Goal: Transaction & Acquisition: Obtain resource

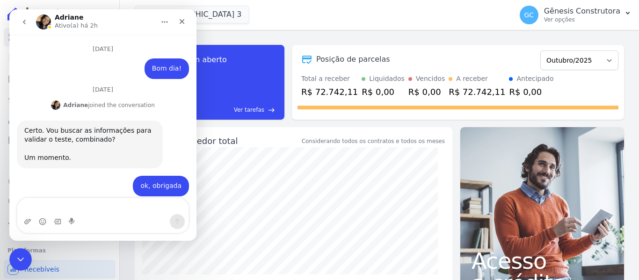
scroll to position [8011, 0]
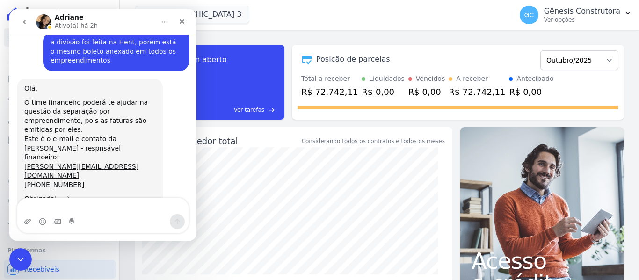
type textarea "..."
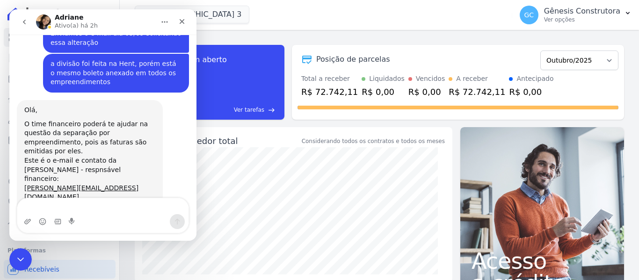
scroll to position [8061, 0]
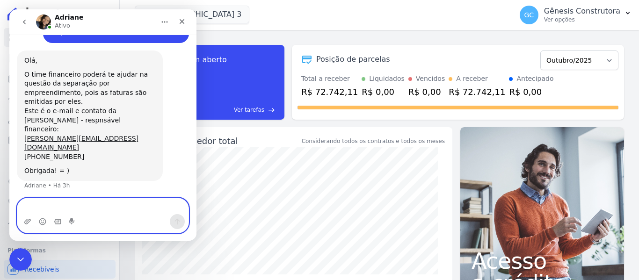
click at [64, 204] on textarea "Envie uma mensagem..." at bounding box center [102, 206] width 171 height 16
type textarea "?? ..."
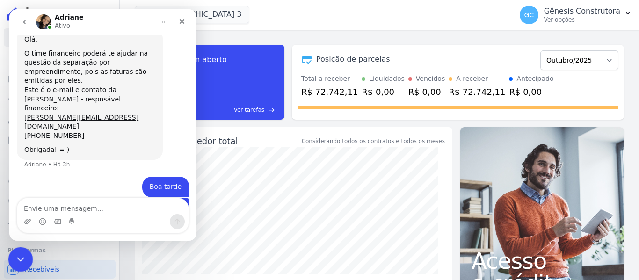
click at [27, 260] on div "Encerramento do Messenger da Intercom" at bounding box center [19, 258] width 22 height 22
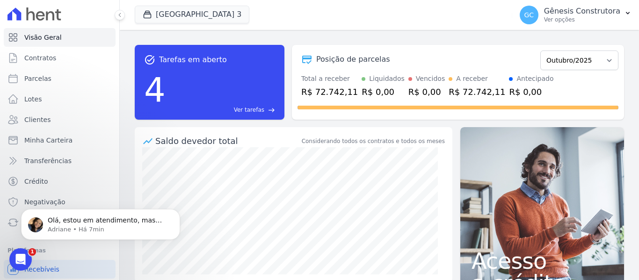
scroll to position [8156, 0]
click at [25, 253] on div "Abertura do Messenger da Intercom" at bounding box center [19, 258] width 31 height 31
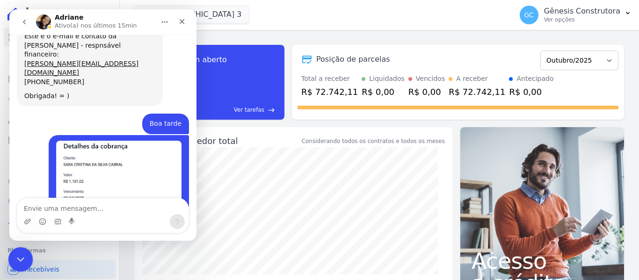
click at [16, 257] on icon "Encerramento do Messenger da Intercom" at bounding box center [19, 258] width 11 height 11
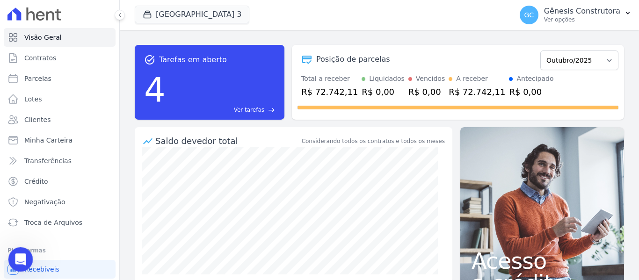
scroll to position [8204, 0]
drag, startPoint x: 15, startPoint y: 259, endPoint x: 17, endPoint y: 252, distance: 7.4
click at [13, 259] on icon "Abertura do Messenger da Intercom" at bounding box center [19, 258] width 15 height 15
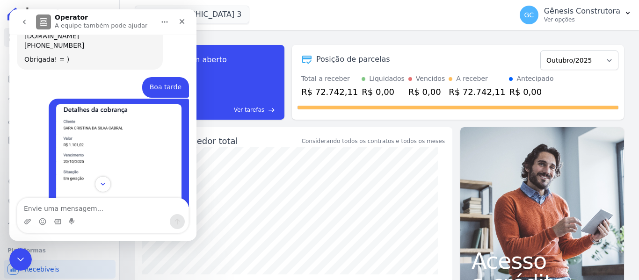
scroll to position [8196, 0]
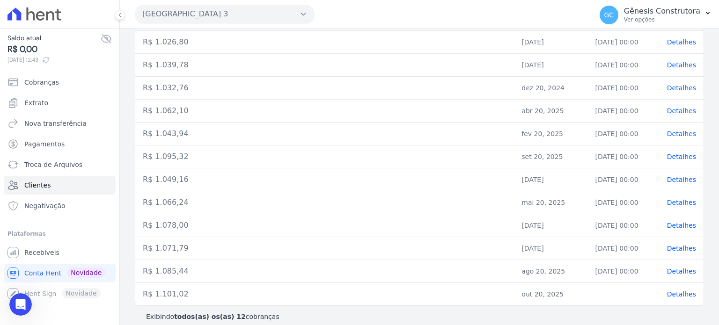
scroll to position [8152, 0]
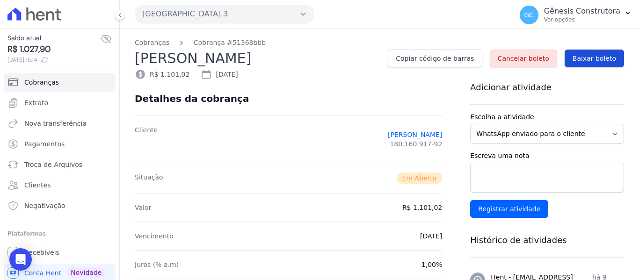
click at [587, 61] on span "Baixar boleto" at bounding box center [595, 58] width 44 height 9
click at [14, 253] on div "Open Intercom Messenger" at bounding box center [20, 260] width 25 height 25
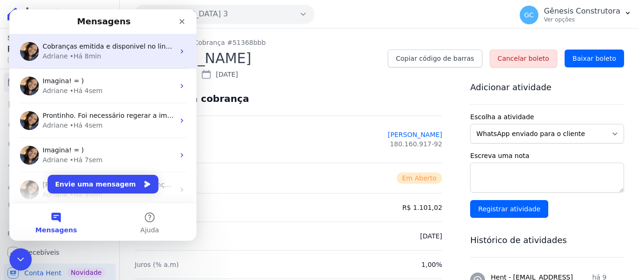
click at [86, 54] on div "• Há 8min" at bounding box center [85, 56] width 31 height 10
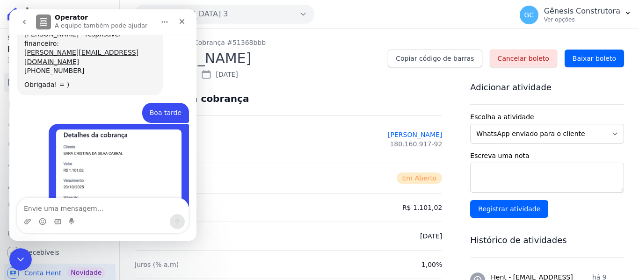
scroll to position [7977, 0]
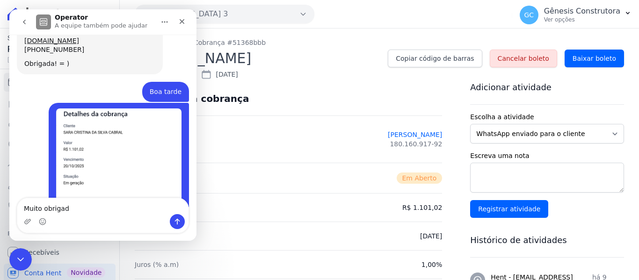
type textarea "Muito obrigada"
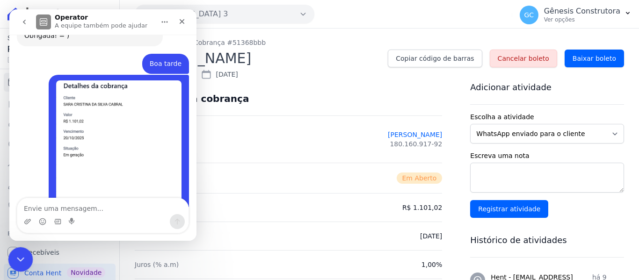
click at [14, 250] on div "Encerramento do Messenger da Intercom" at bounding box center [19, 258] width 22 height 22
